Goal: Information Seeking & Learning: Compare options

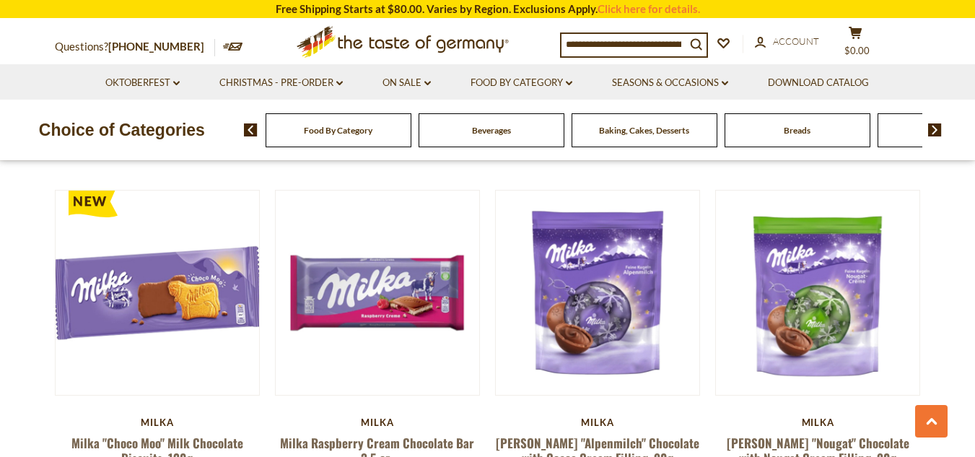
scroll to position [487, 0]
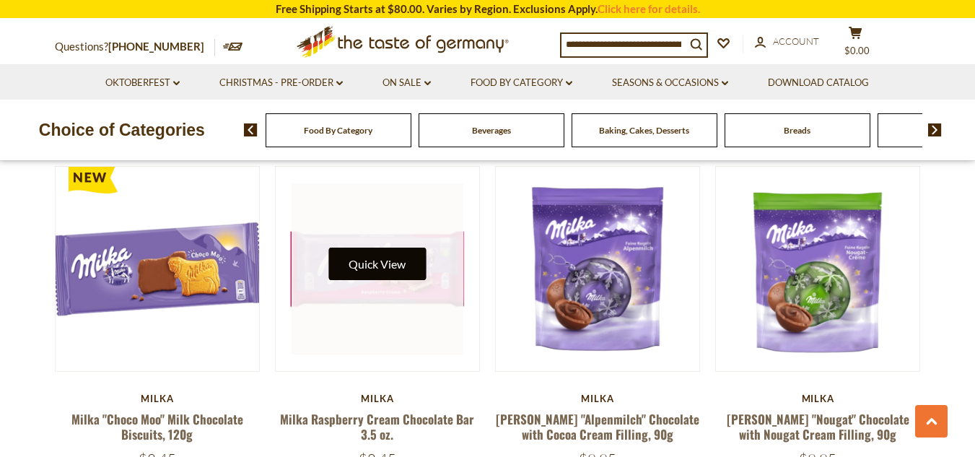
click at [386, 256] on button "Quick View" at bounding box center [376, 264] width 97 height 32
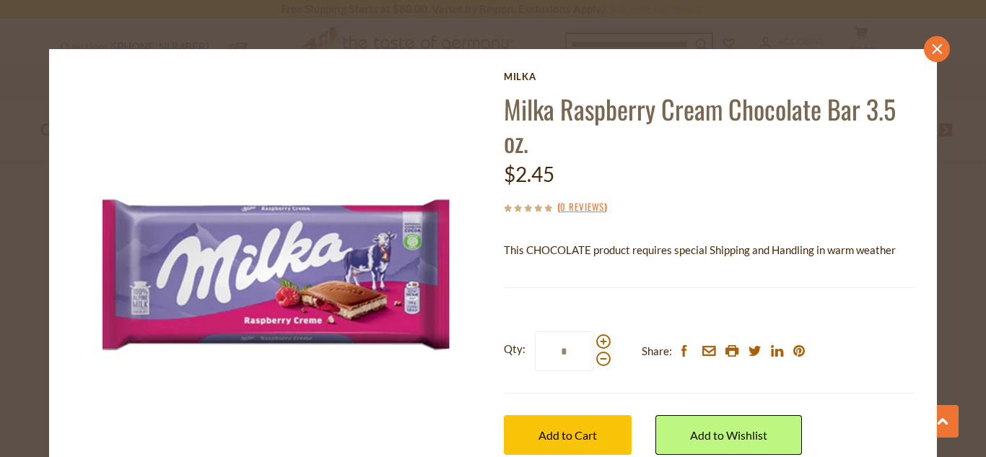
click at [931, 45] on icon "close" at bounding box center [936, 49] width 11 height 11
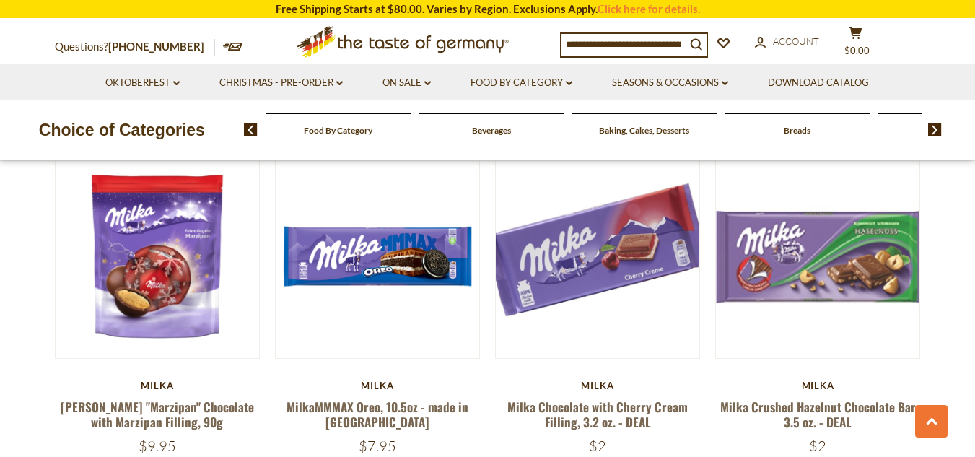
scroll to position [881, 0]
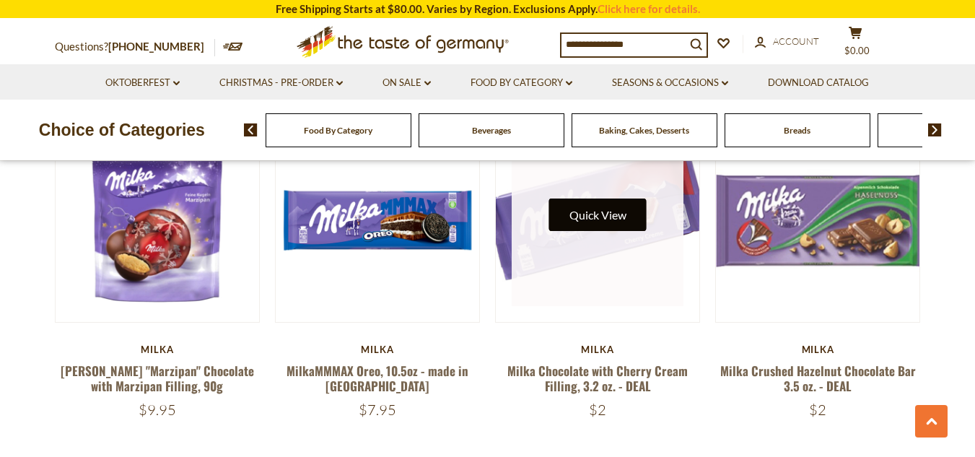
click at [603, 201] on button "Quick View" at bounding box center [597, 215] width 97 height 32
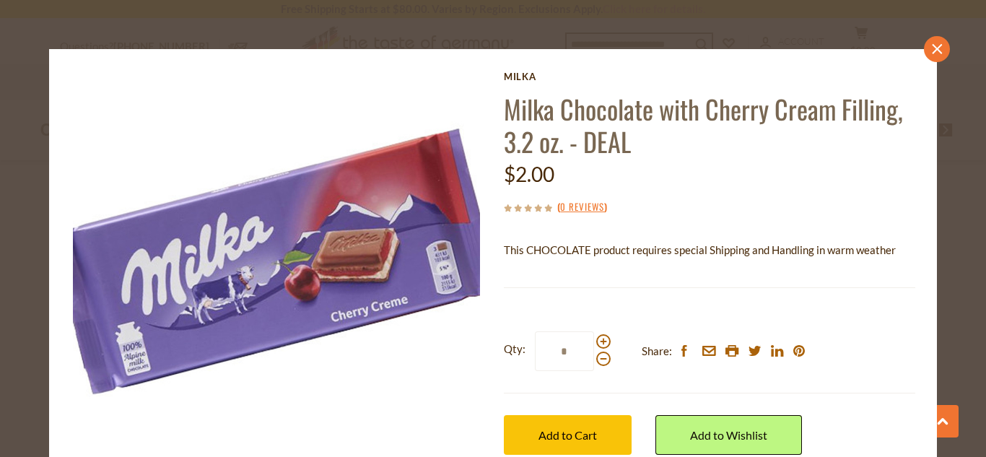
click at [931, 51] on icon "close" at bounding box center [936, 49] width 11 height 11
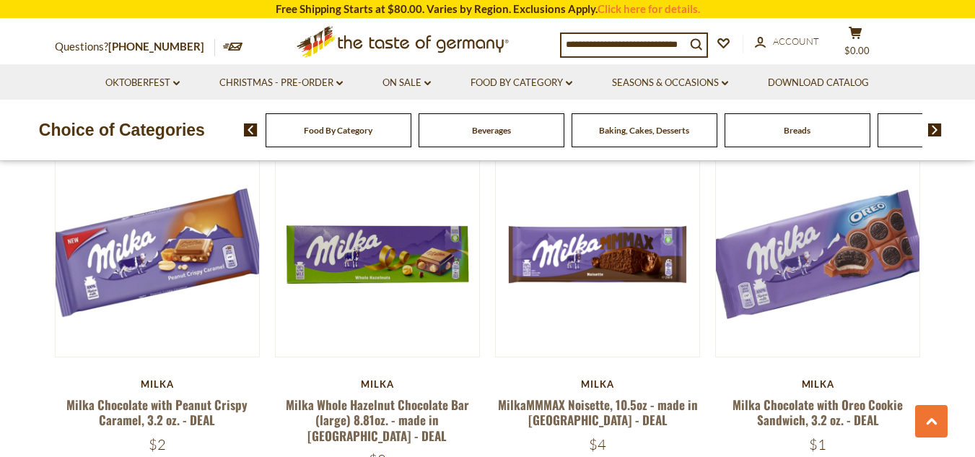
scroll to position [1193, 0]
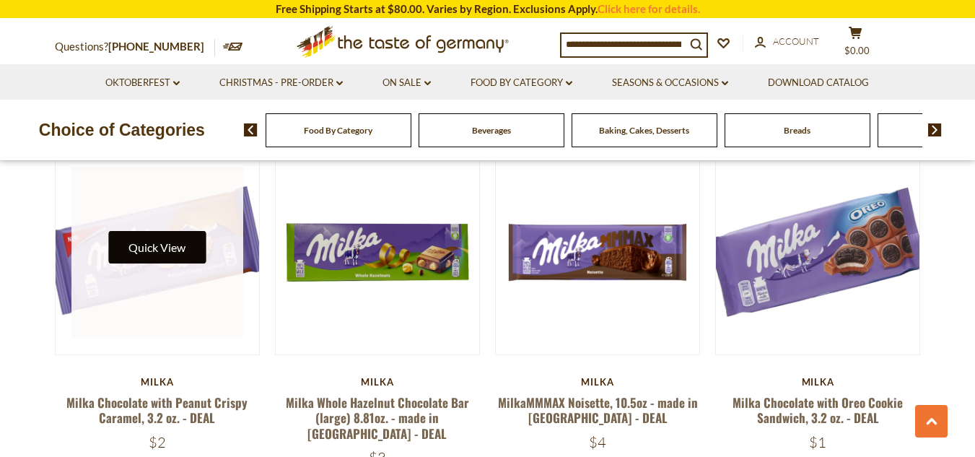
click at [160, 235] on button "Quick View" at bounding box center [156, 247] width 97 height 32
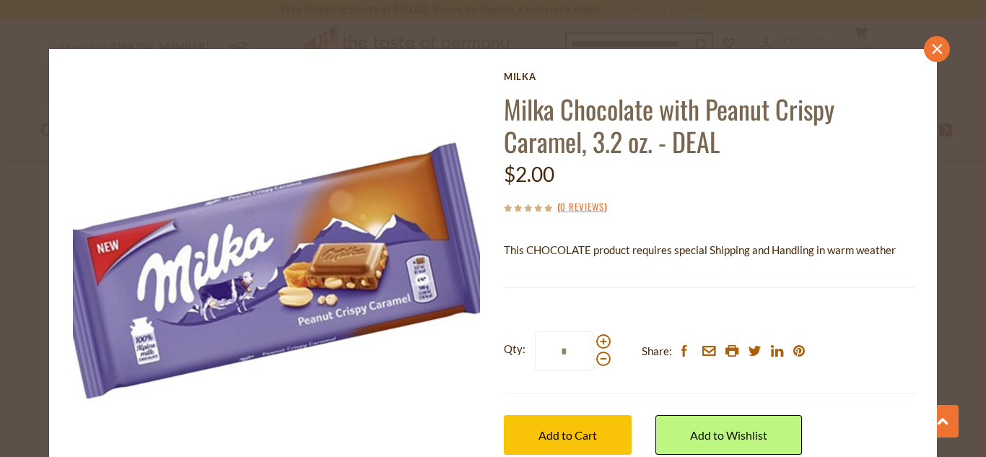
click at [931, 52] on icon "close" at bounding box center [936, 49] width 11 height 11
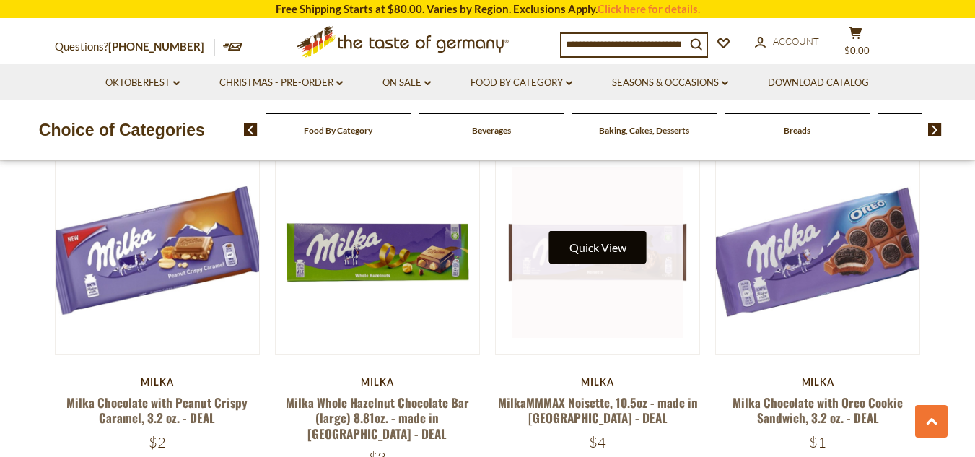
click at [598, 231] on button "Quick View" at bounding box center [597, 247] width 97 height 32
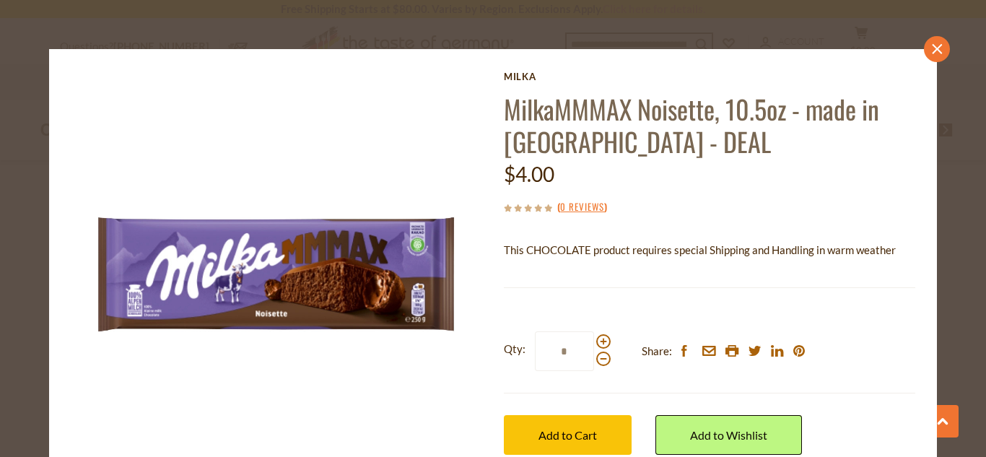
click at [925, 55] on link "close" at bounding box center [937, 49] width 26 height 26
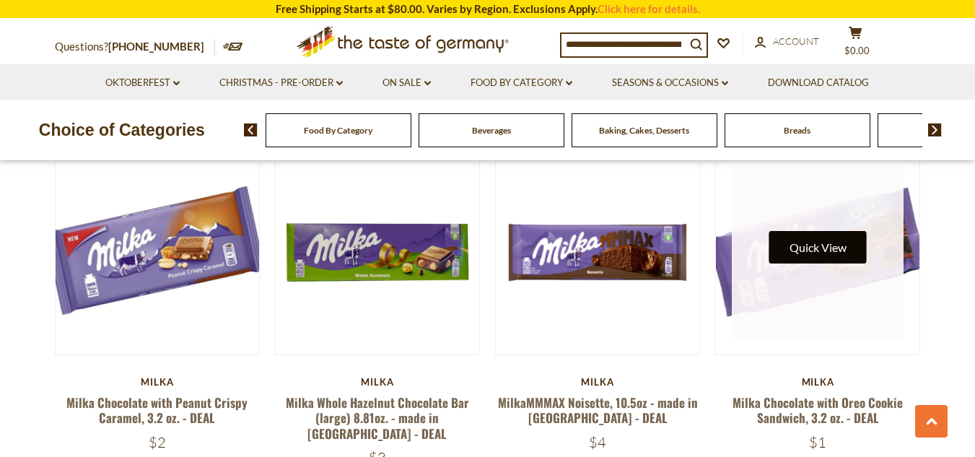
click at [821, 233] on button "Quick View" at bounding box center [817, 247] width 97 height 32
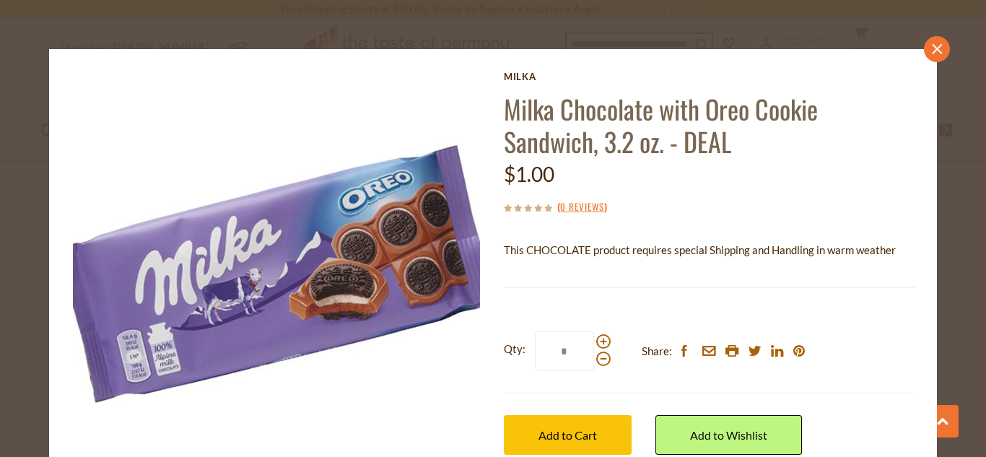
click at [931, 48] on icon "close" at bounding box center [936, 49] width 11 height 11
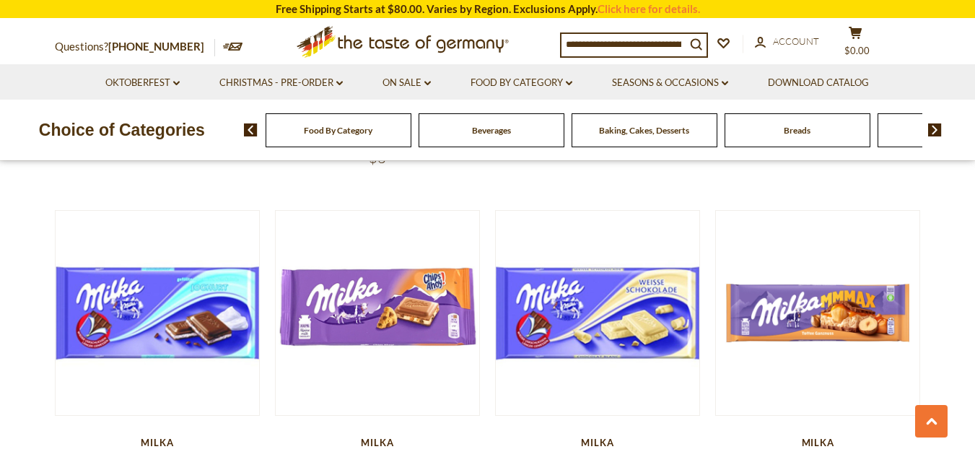
scroll to position [1545, 0]
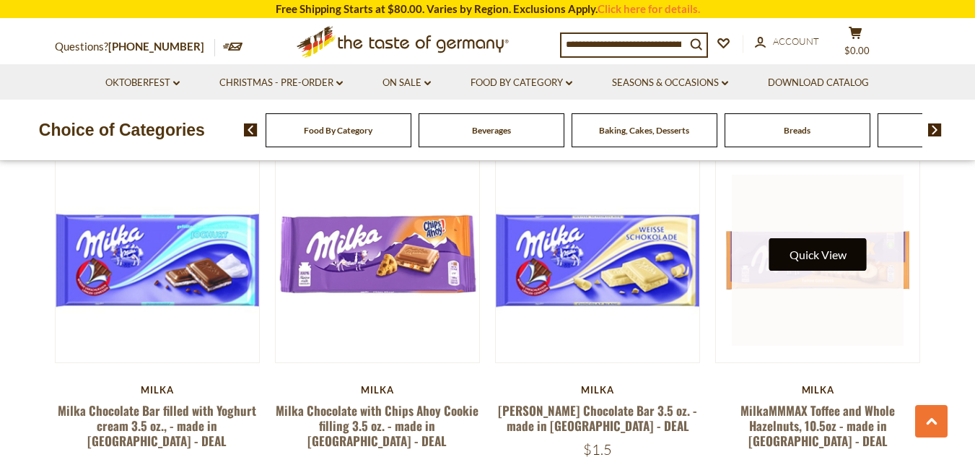
click at [826, 238] on button "Quick View" at bounding box center [817, 254] width 97 height 32
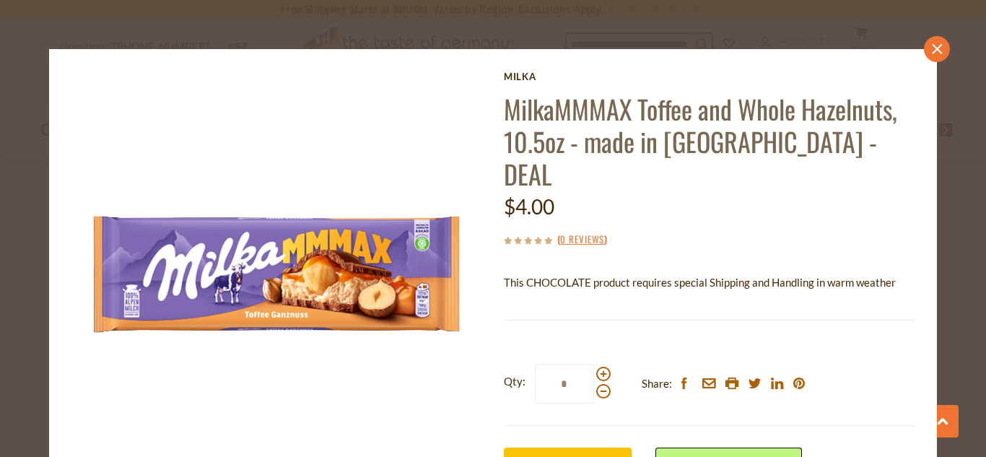
click at [931, 53] on icon "close" at bounding box center [936, 49] width 11 height 11
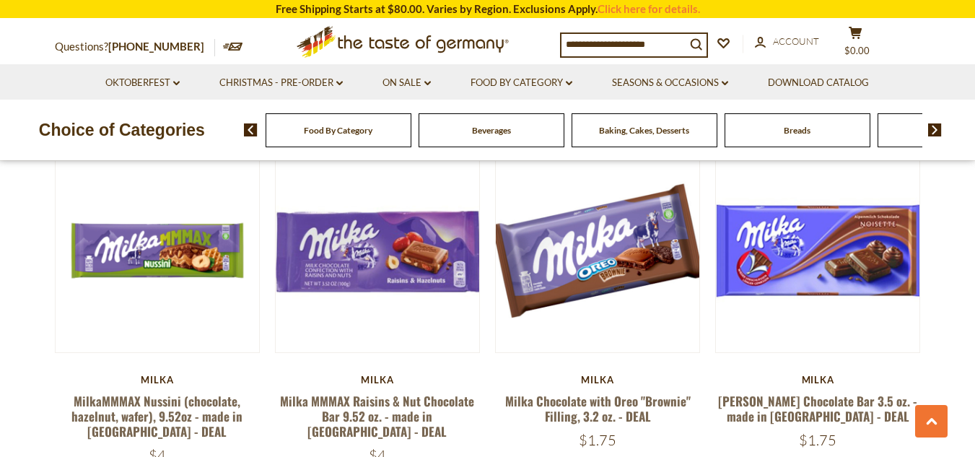
scroll to position [1916, 0]
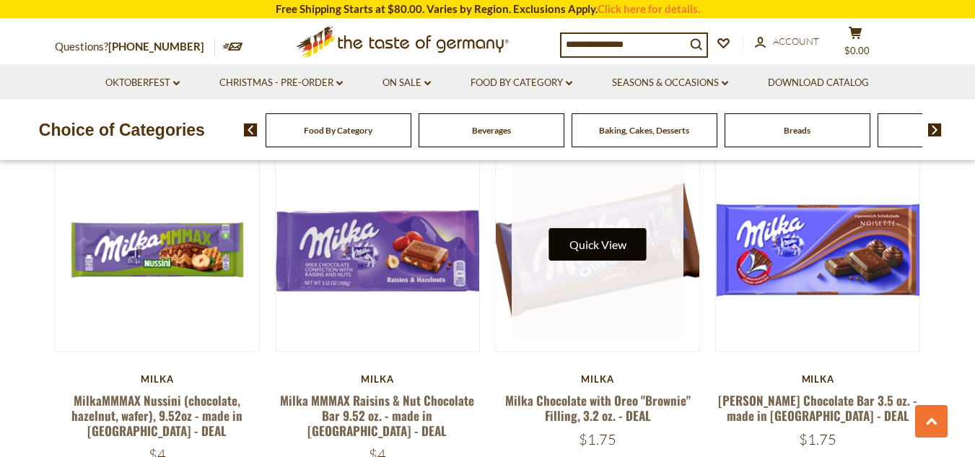
click at [606, 228] on button "Quick View" at bounding box center [597, 244] width 97 height 32
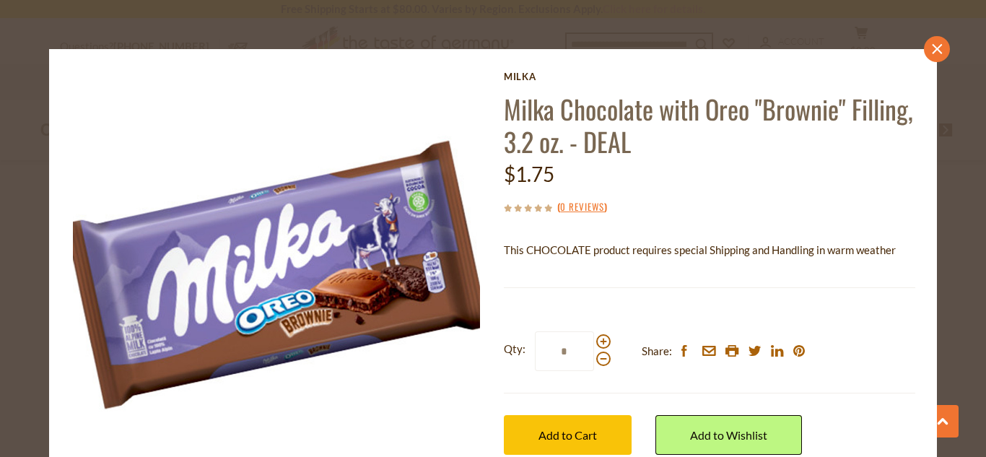
click at [931, 54] on icon "close" at bounding box center [936, 49] width 11 height 11
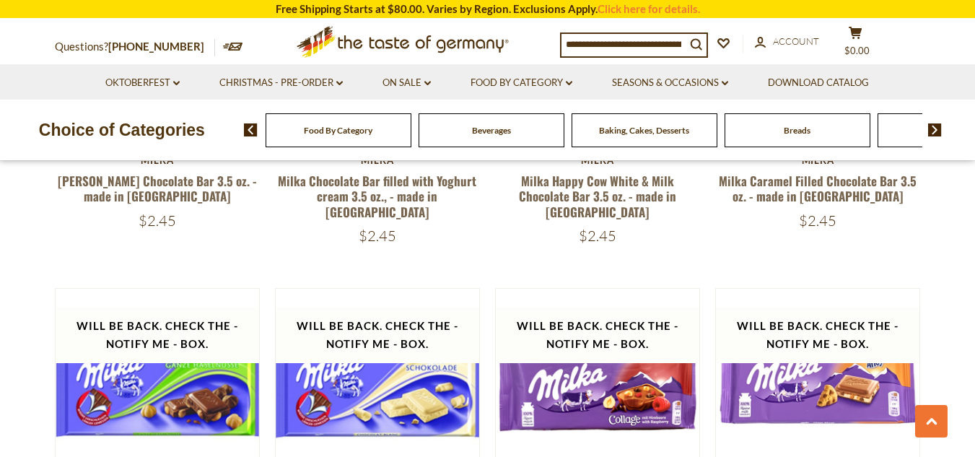
scroll to position [2919, 0]
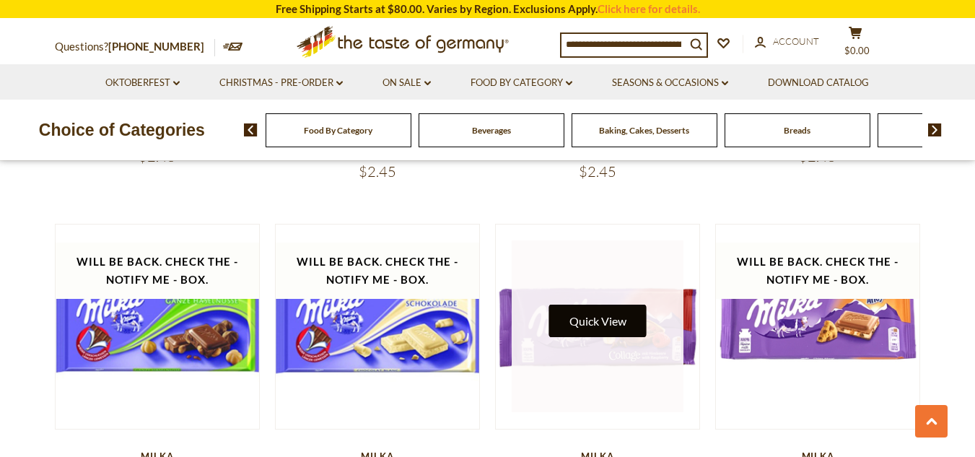
click at [614, 305] on button "Quick View" at bounding box center [597, 321] width 97 height 32
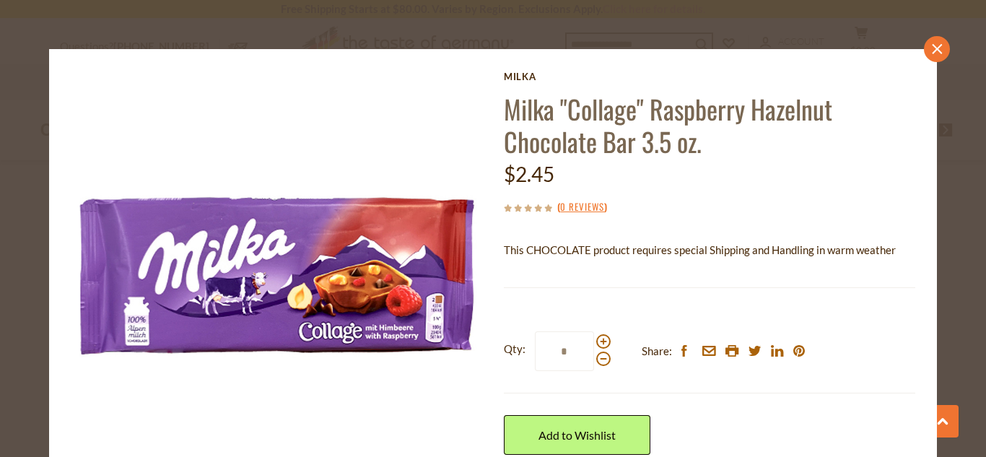
click at [932, 53] on icon at bounding box center [937, 49] width 10 height 10
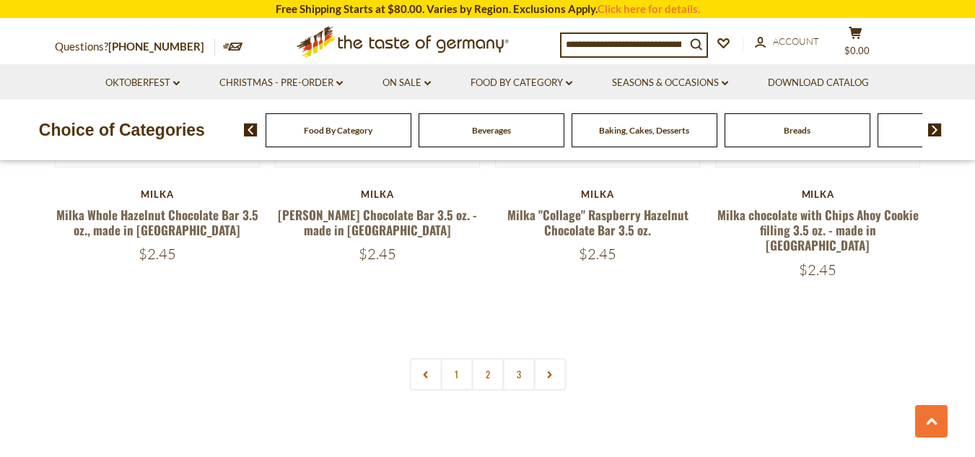
scroll to position [3182, 0]
click at [490, 357] on link "2" at bounding box center [487, 373] width 32 height 32
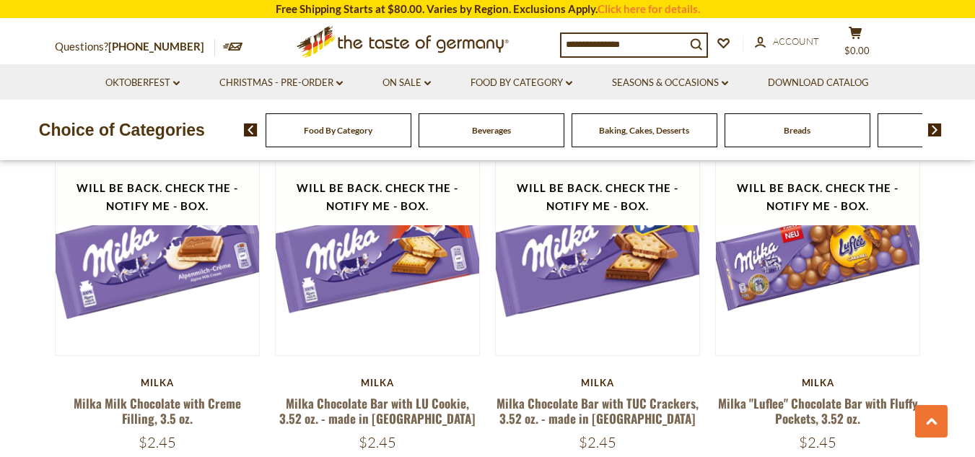
scroll to position [489, 0]
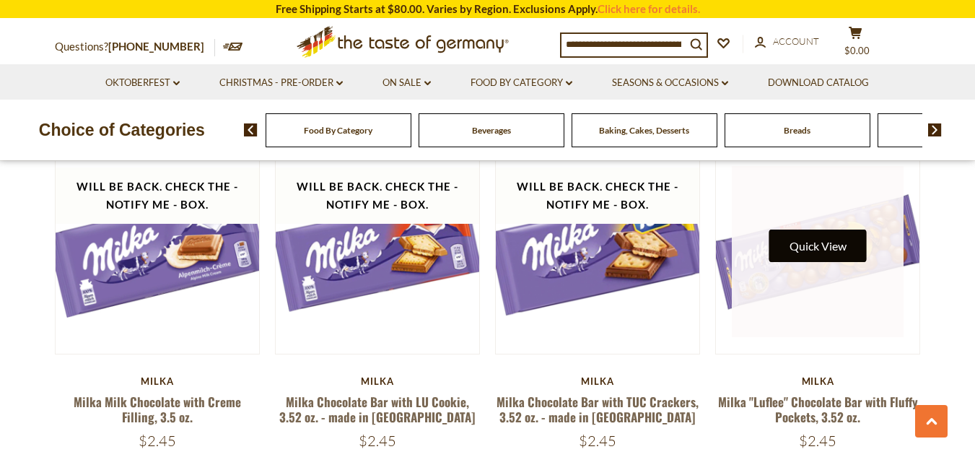
click at [828, 250] on button "Quick View" at bounding box center [817, 246] width 97 height 32
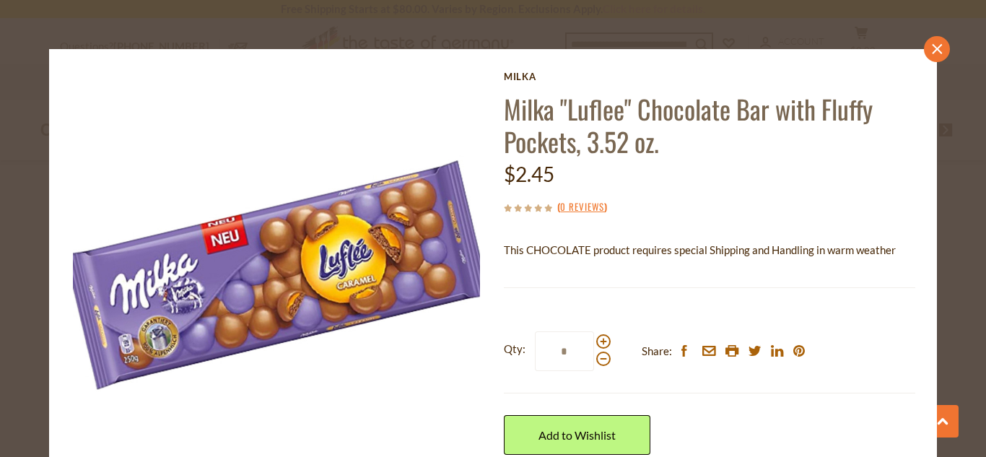
click at [931, 47] on icon "close" at bounding box center [936, 49] width 11 height 11
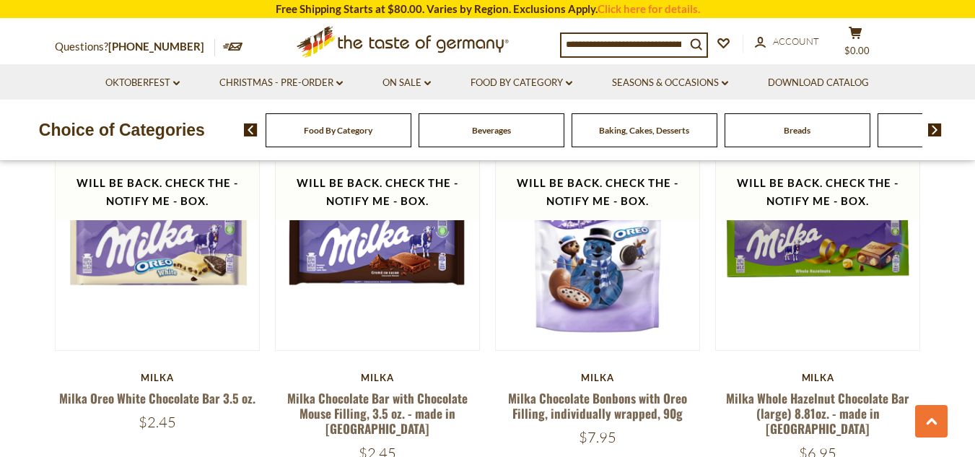
scroll to position [1909, 0]
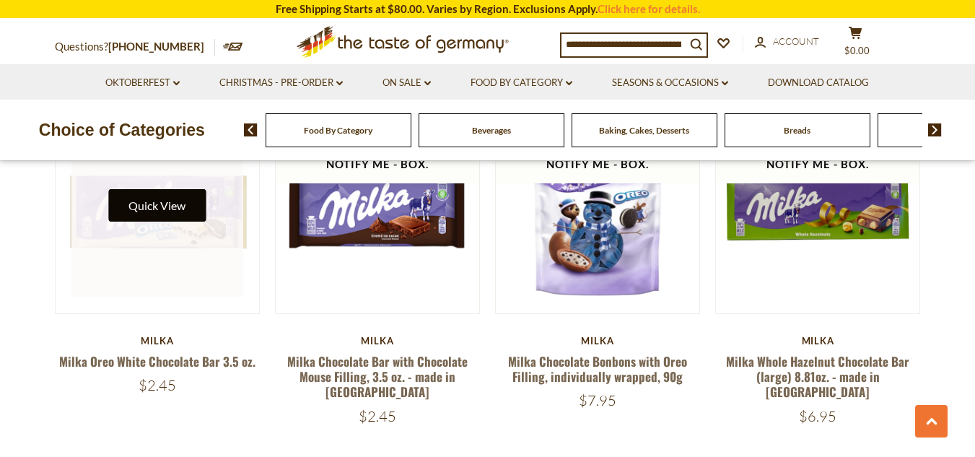
click at [166, 209] on button "Quick View" at bounding box center [156, 205] width 97 height 32
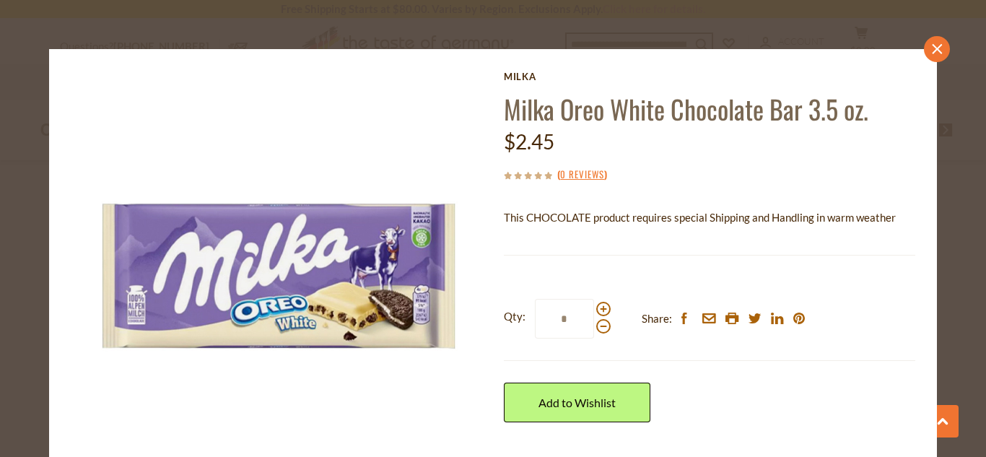
click at [931, 49] on icon "close" at bounding box center [936, 49] width 11 height 11
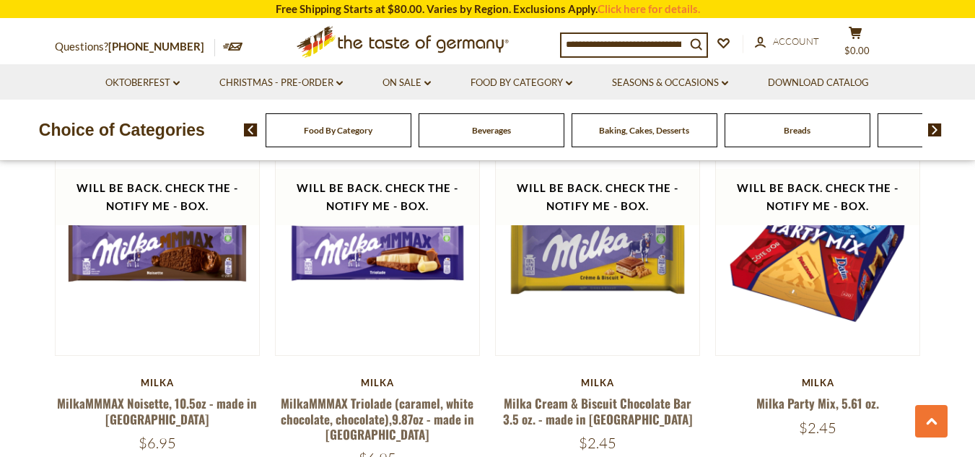
scroll to position [2587, 0]
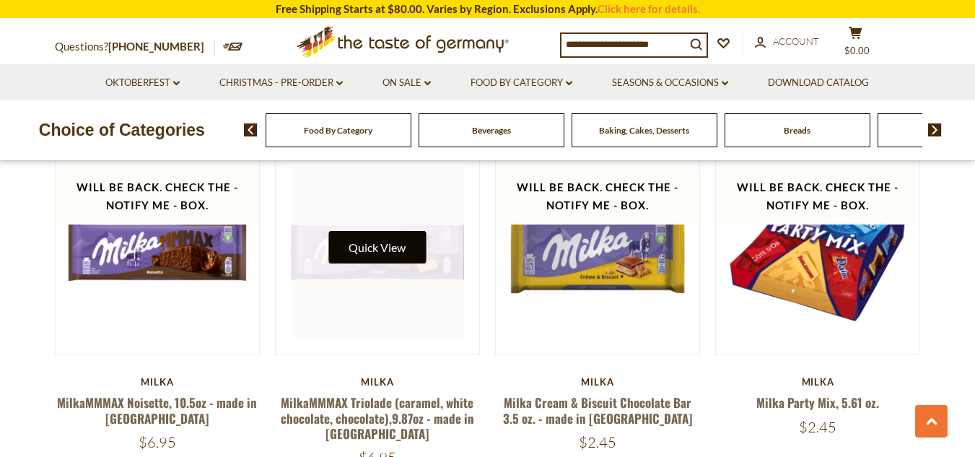
click at [396, 233] on button "Quick View" at bounding box center [376, 247] width 97 height 32
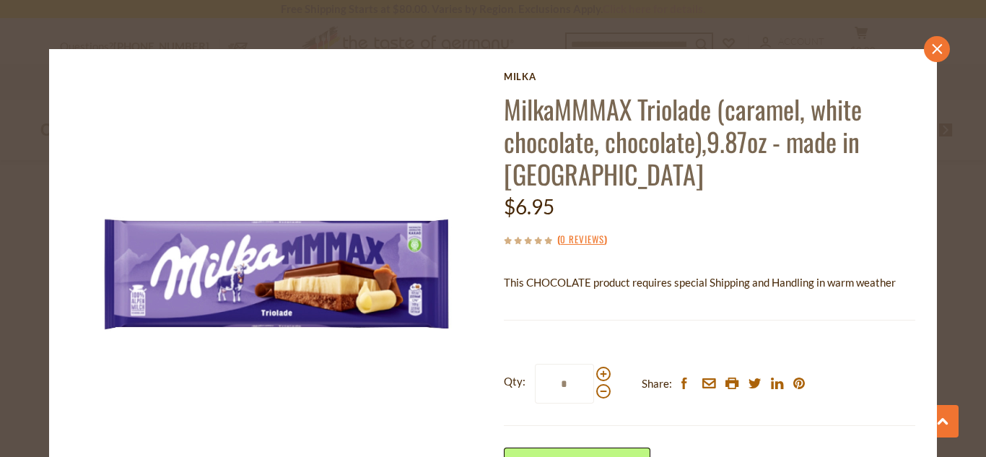
click at [931, 51] on icon "close" at bounding box center [936, 49] width 11 height 11
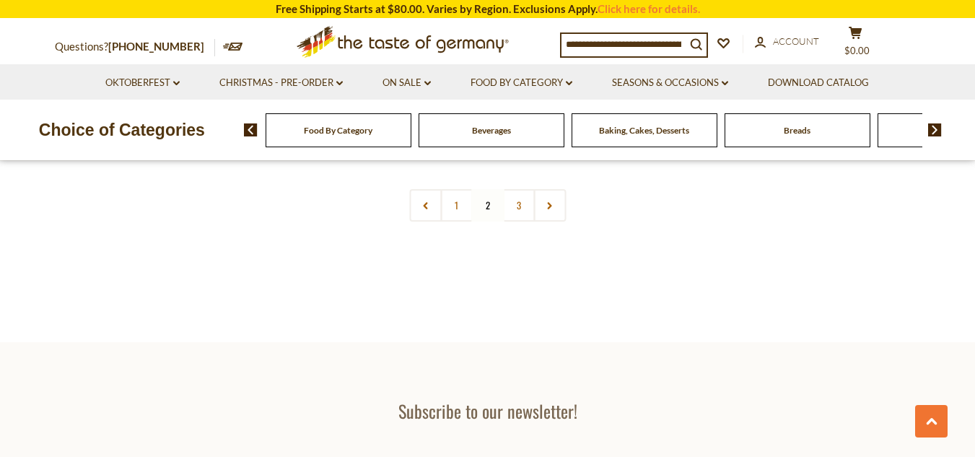
scroll to position [3305, 0]
